Goal: Information Seeking & Learning: Learn about a topic

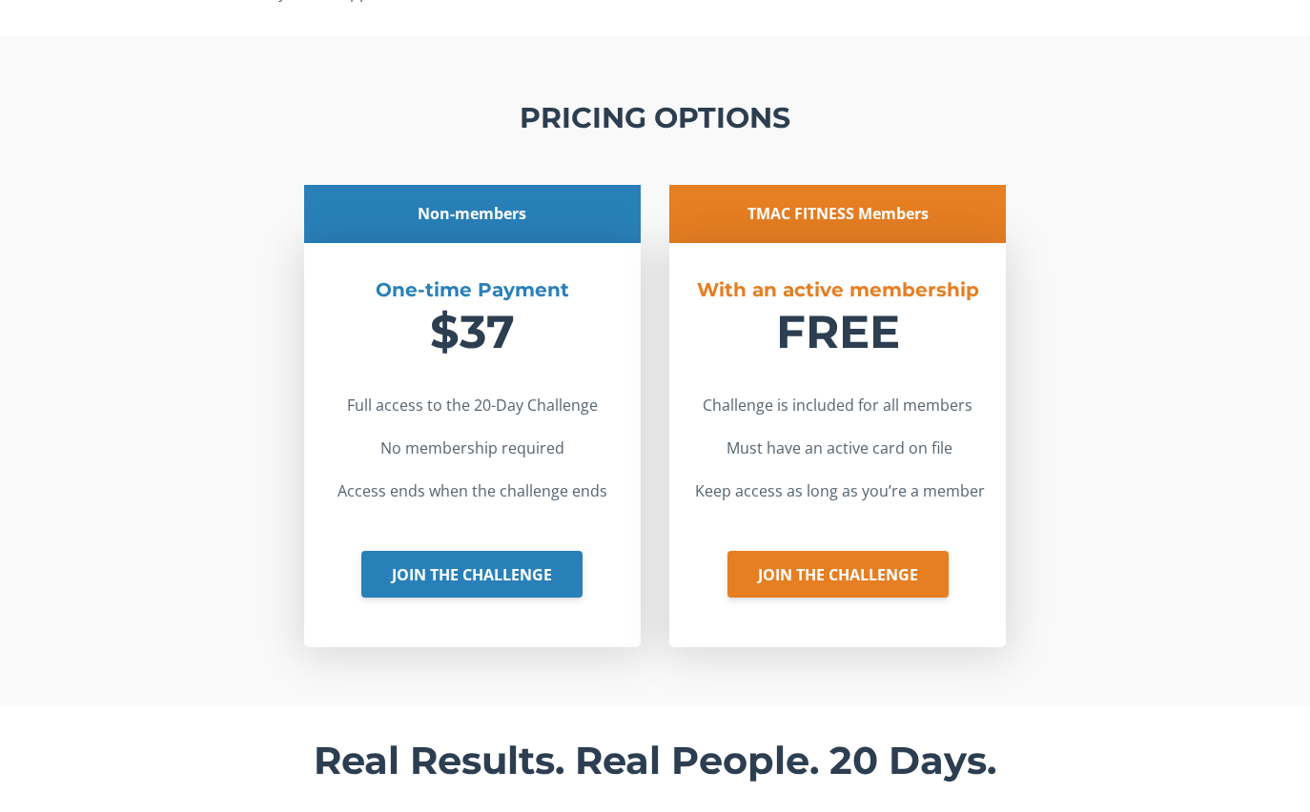
scroll to position [6435, 0]
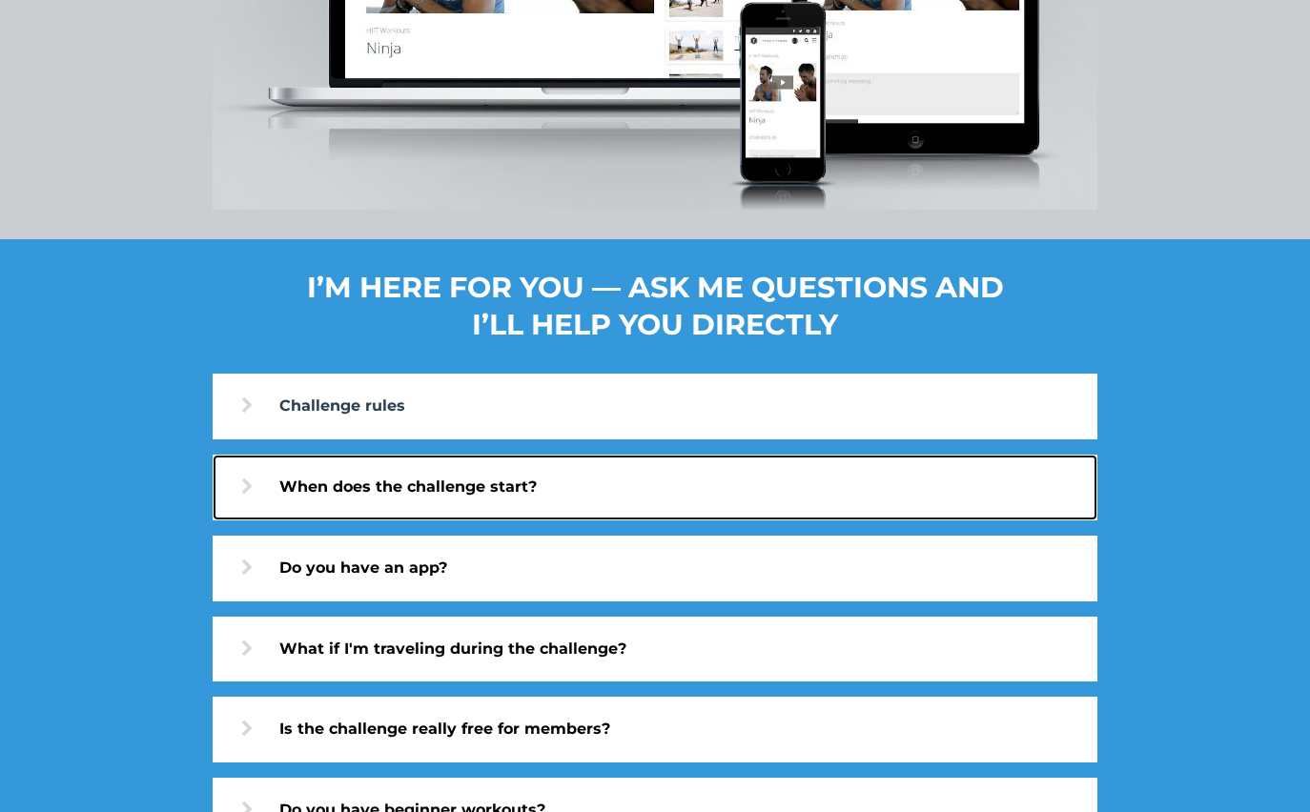
click at [400, 489] on link "When does the challenge start?" at bounding box center [655, 488] width 885 height 66
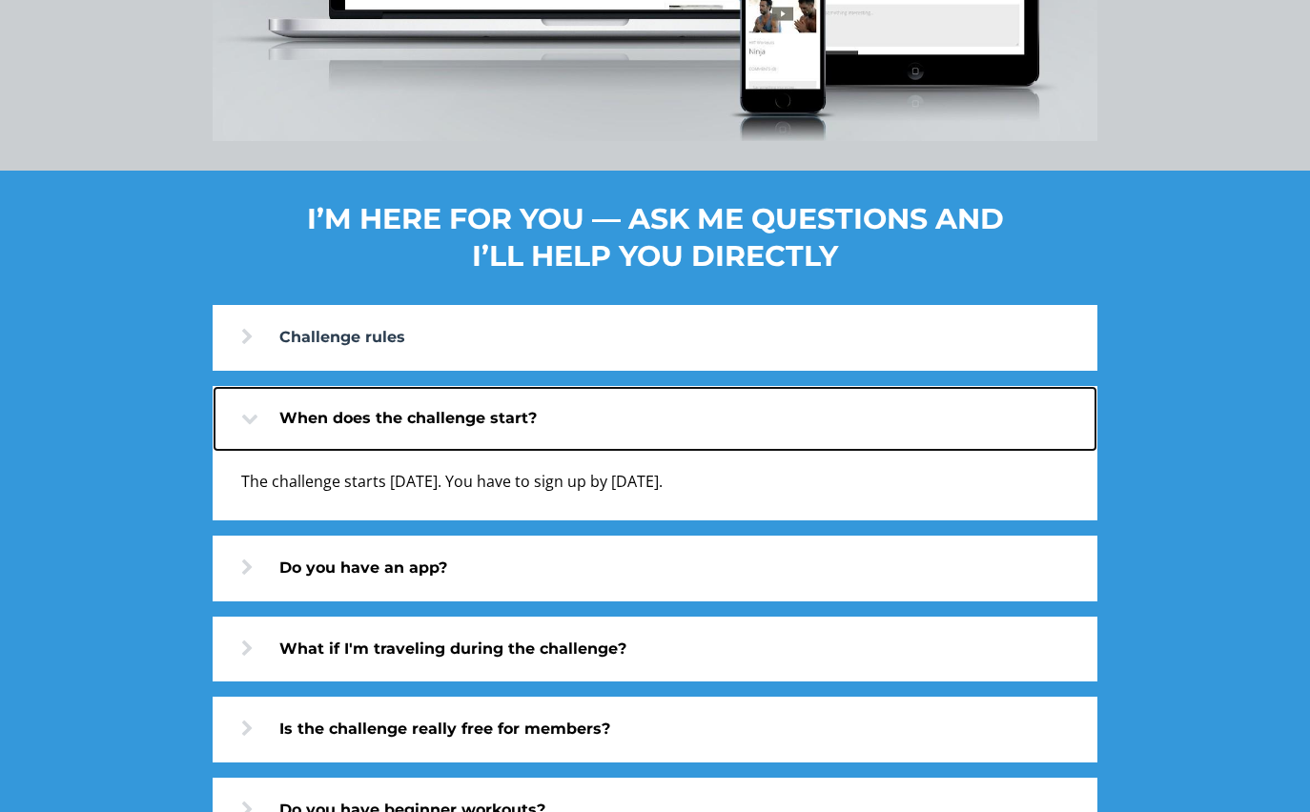
scroll to position [6503, 0]
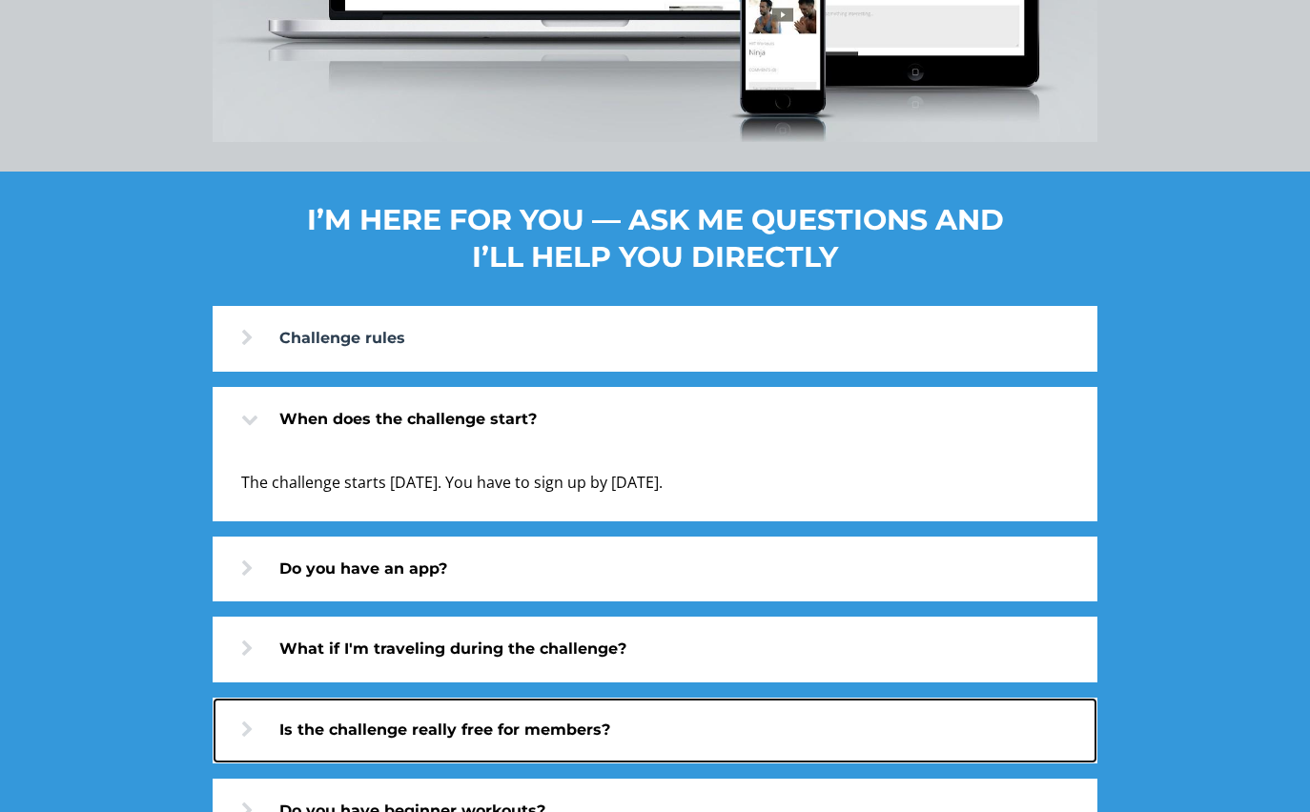
click at [444, 738] on link "Is the challenge really free for members?" at bounding box center [655, 731] width 885 height 66
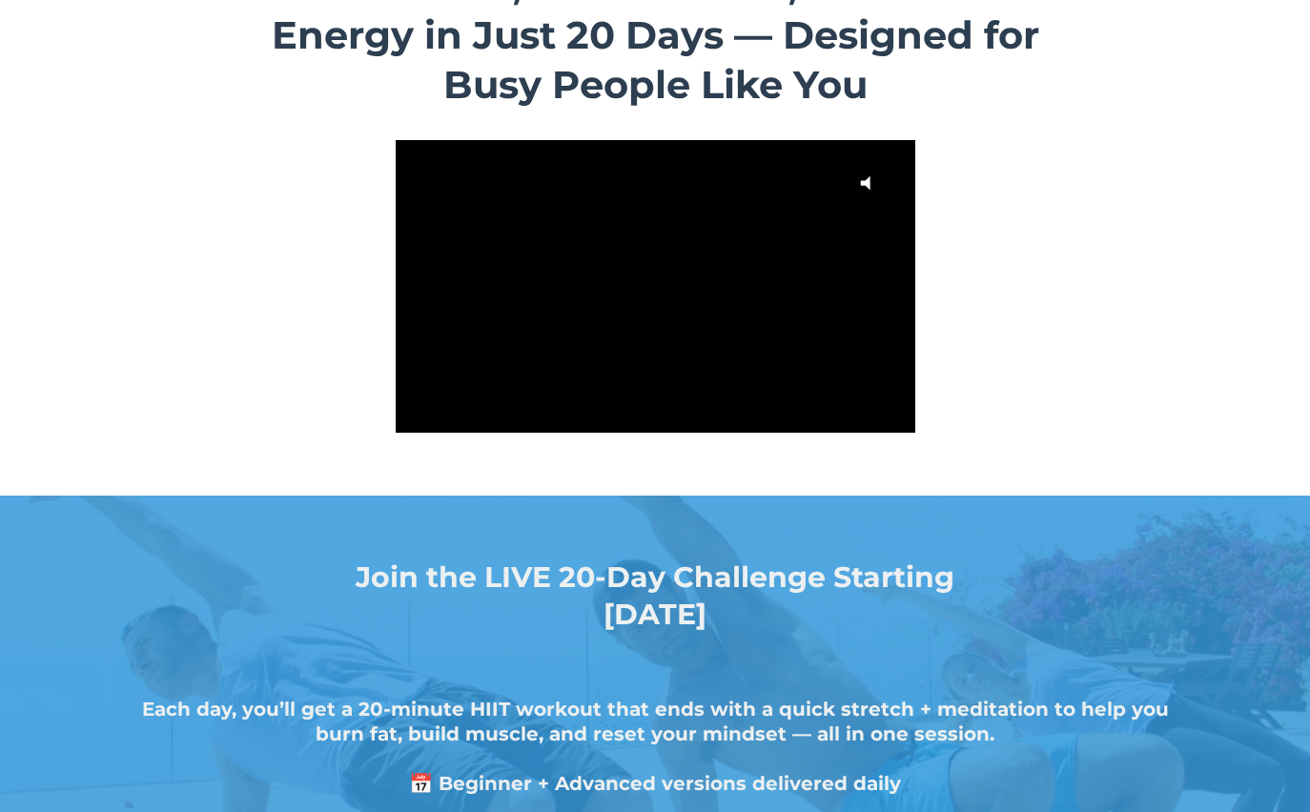
scroll to position [0, 0]
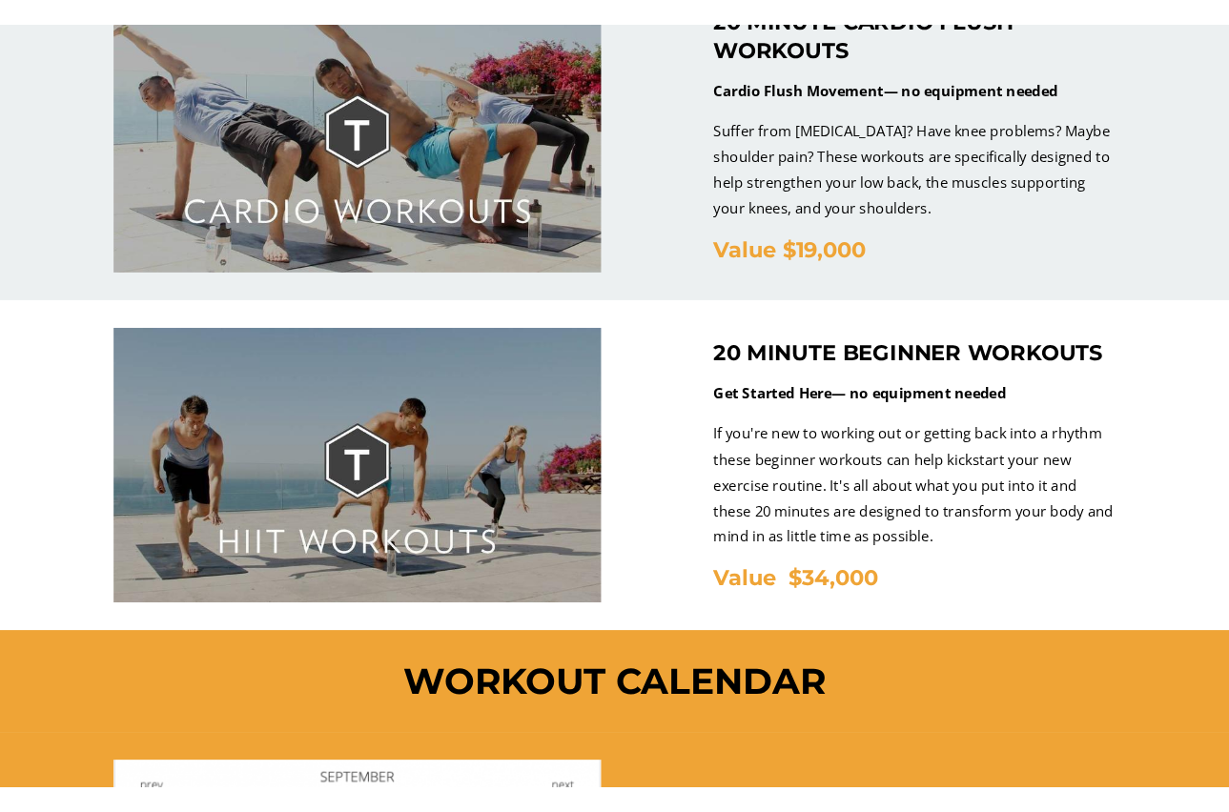
scroll to position [4954, 0]
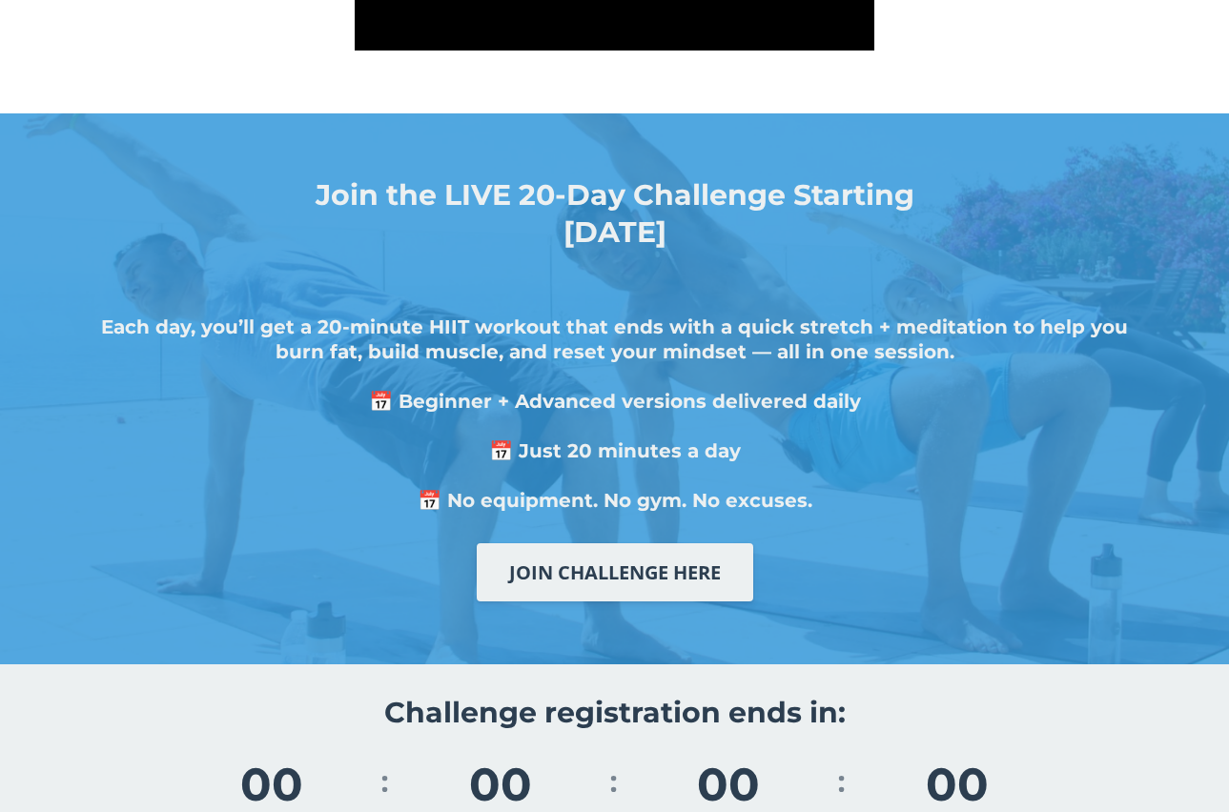
scroll to position [191, 0]
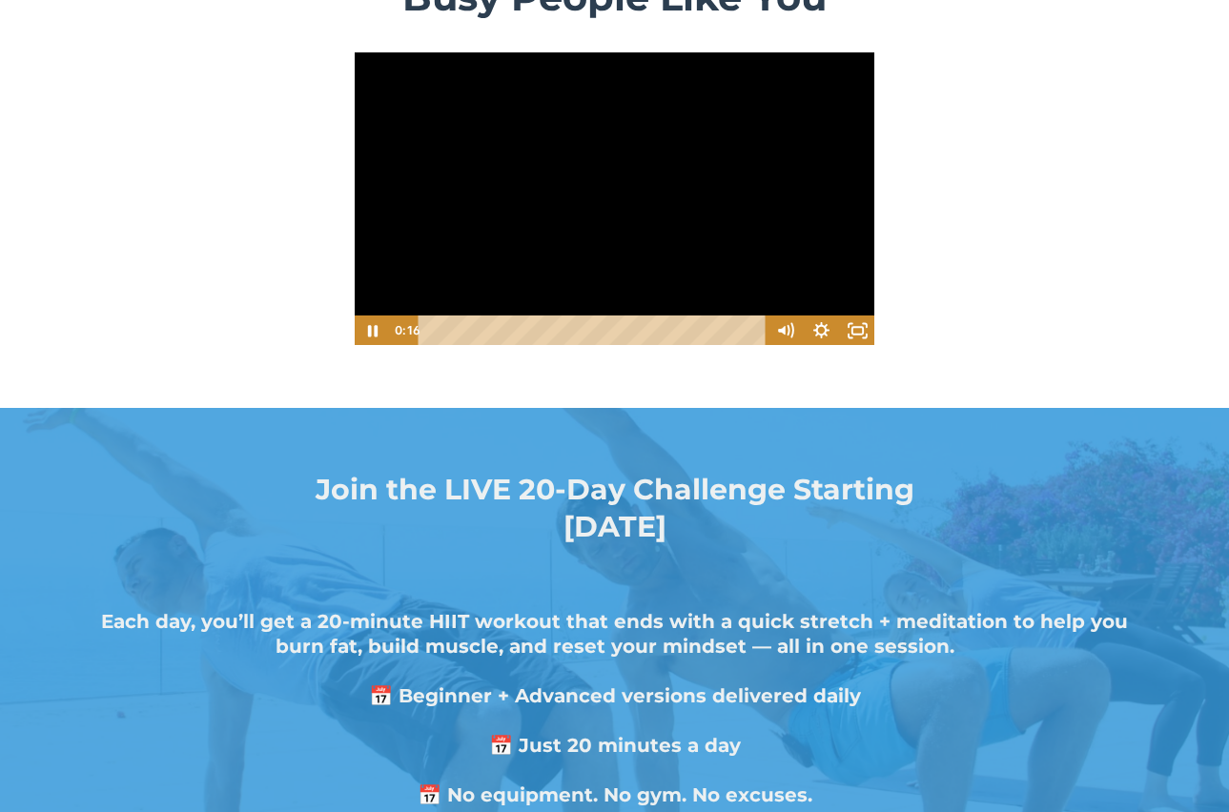
click at [563, 210] on div at bounding box center [615, 198] width 522 height 295
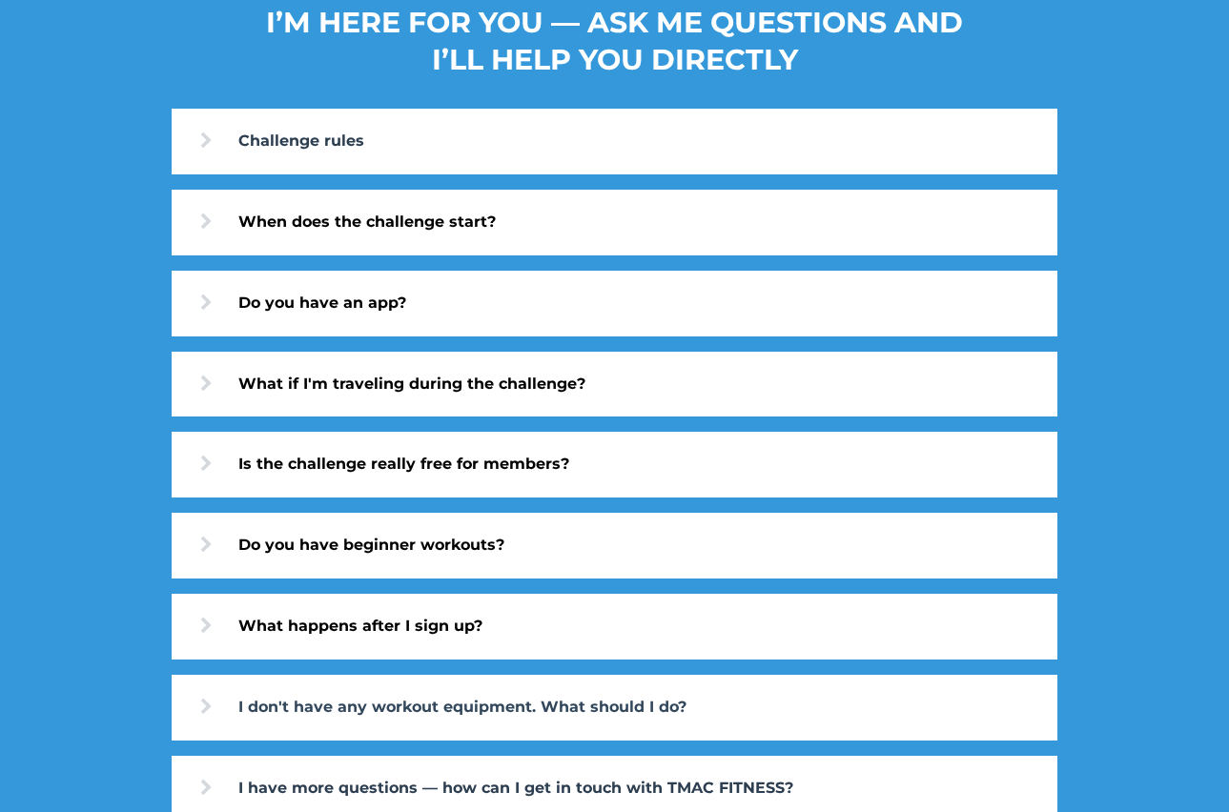
scroll to position [6658, 0]
